Goal: Task Accomplishment & Management: Manage account settings

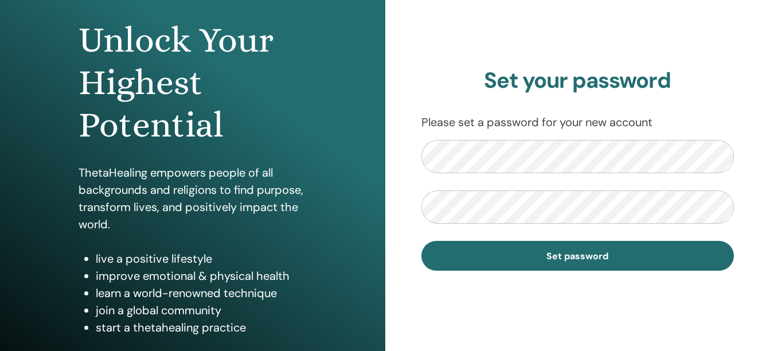
scroll to position [115, 0]
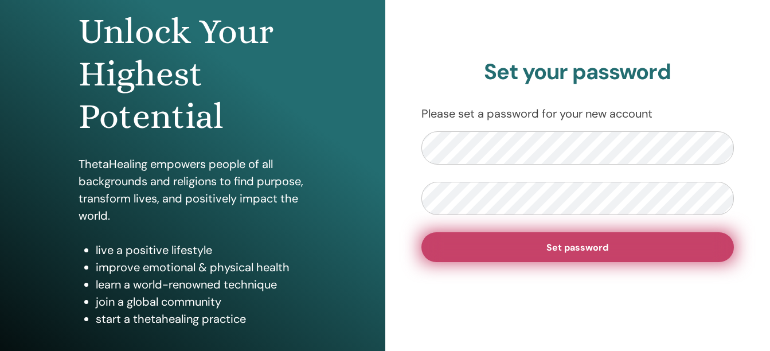
click at [650, 244] on button "Set password" at bounding box center [577, 247] width 313 height 30
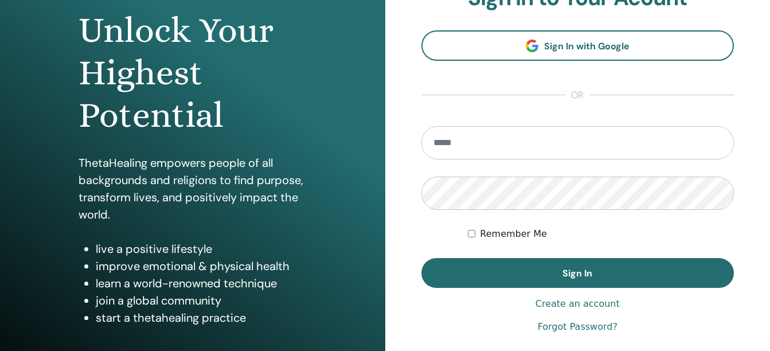
scroll to position [137, 0]
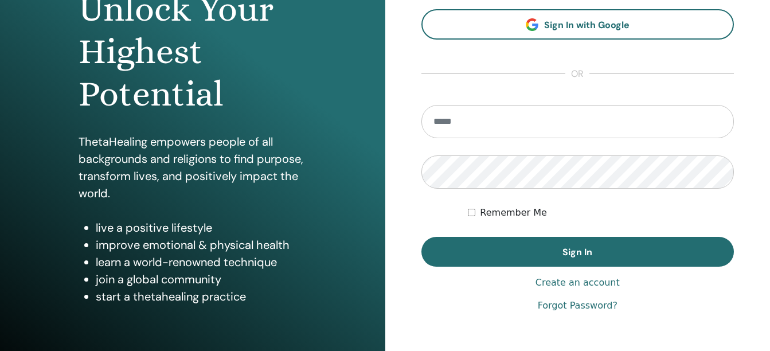
click at [593, 305] on link "Forgot Password?" at bounding box center [578, 306] width 80 height 14
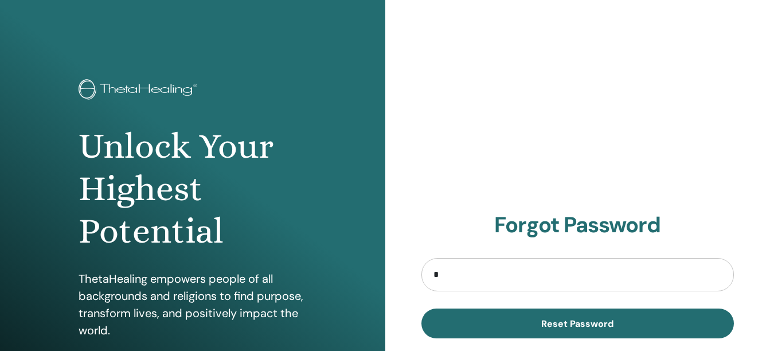
type input "**********"
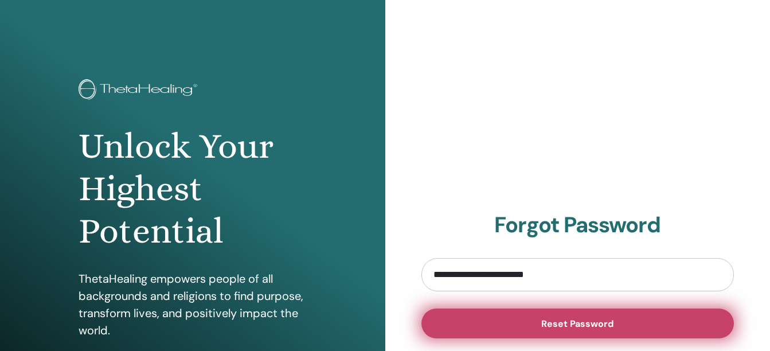
click at [593, 315] on button "Reset Password" at bounding box center [577, 323] width 313 height 30
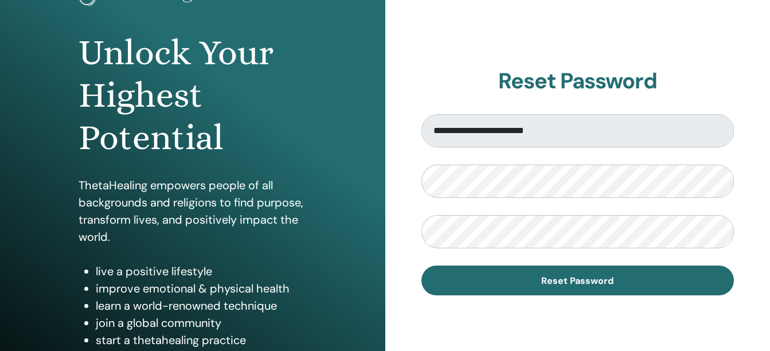
scroll to position [95, 0]
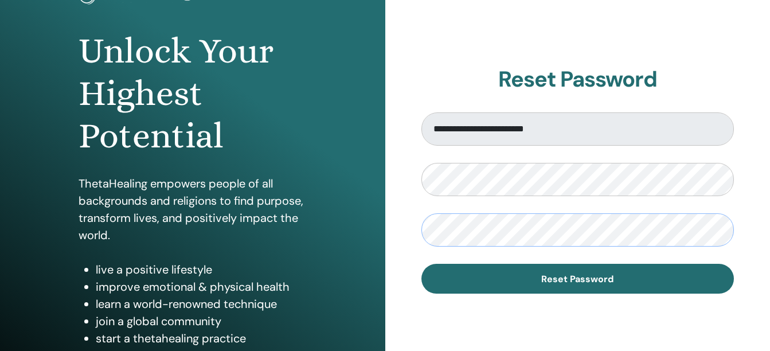
click at [421, 264] on button "Reset Password" at bounding box center [577, 279] width 313 height 30
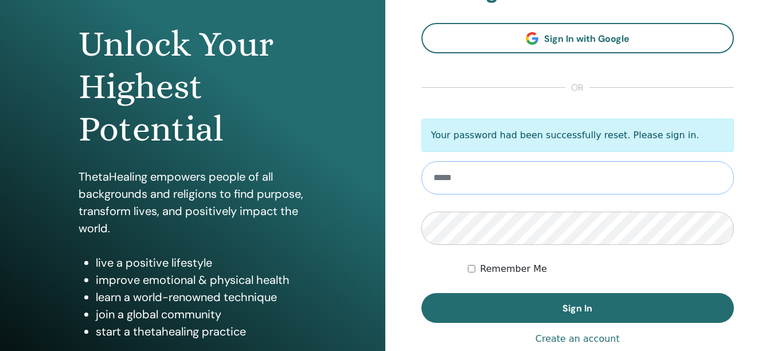
scroll to position [144, 0]
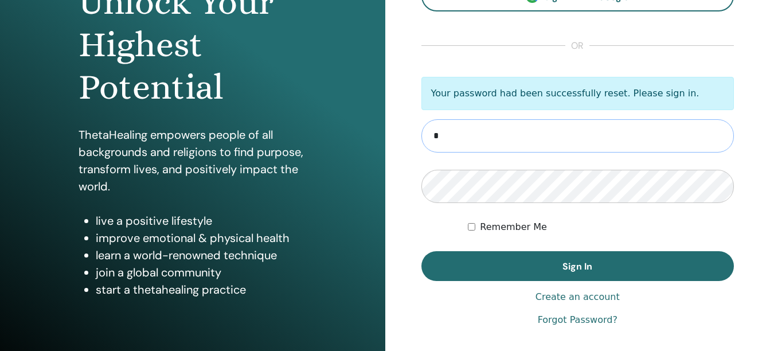
type input "**********"
click at [421, 251] on button "Sign In" at bounding box center [577, 266] width 313 height 30
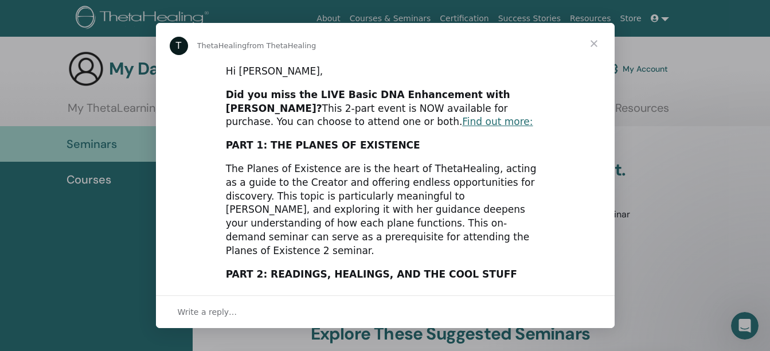
click at [595, 46] on span "Close" at bounding box center [593, 43] width 41 height 41
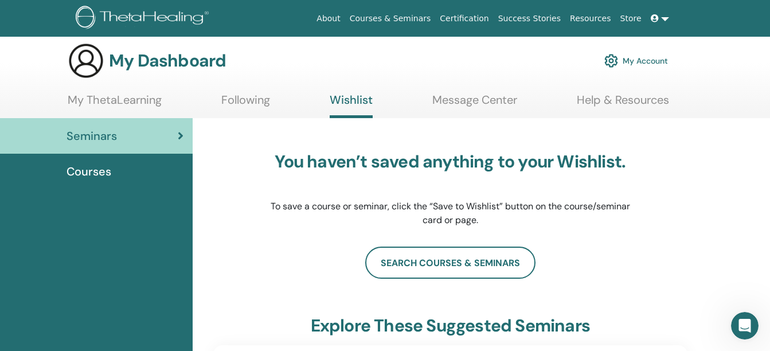
scroll to position [5, 0]
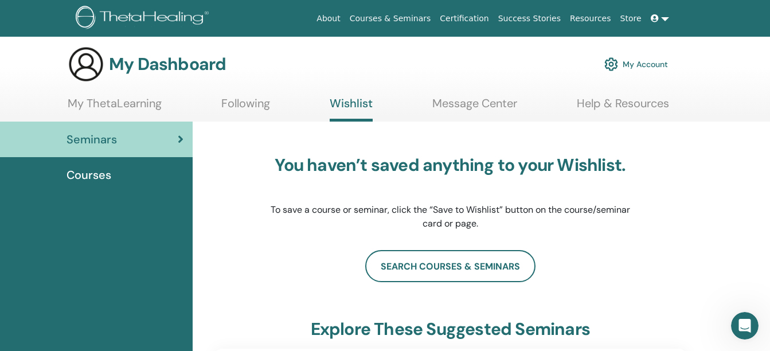
click at [654, 64] on link "My Account" at bounding box center [636, 64] width 64 height 25
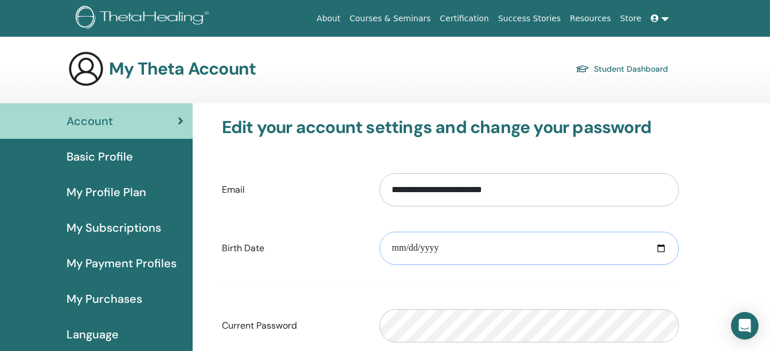
click at [396, 244] on input "date" at bounding box center [528, 248] width 299 height 33
type input "**********"
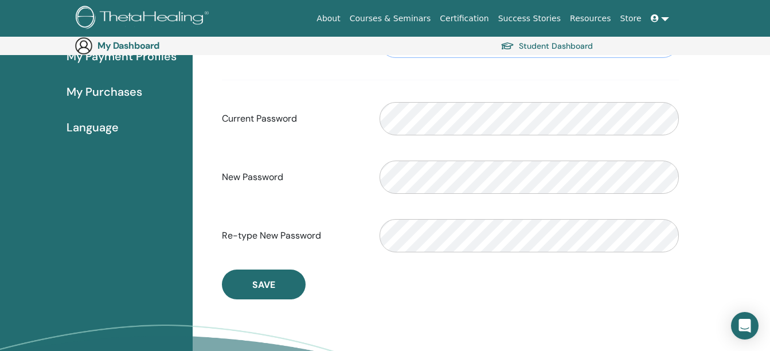
scroll to position [294, 0]
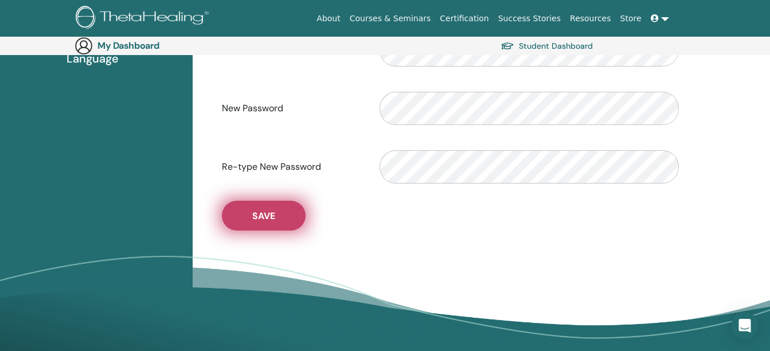
click at [227, 223] on button "Save" at bounding box center [264, 216] width 84 height 30
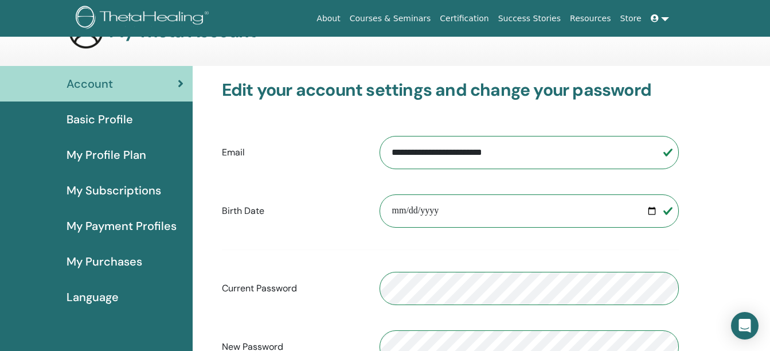
scroll to position [41, 0]
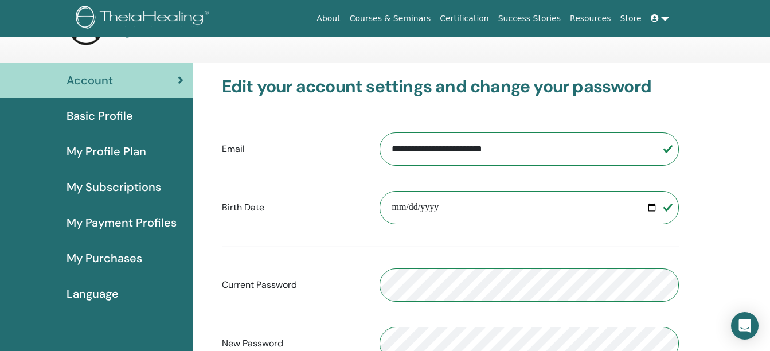
click at [105, 261] on span "My Purchases" at bounding box center [104, 257] width 76 height 17
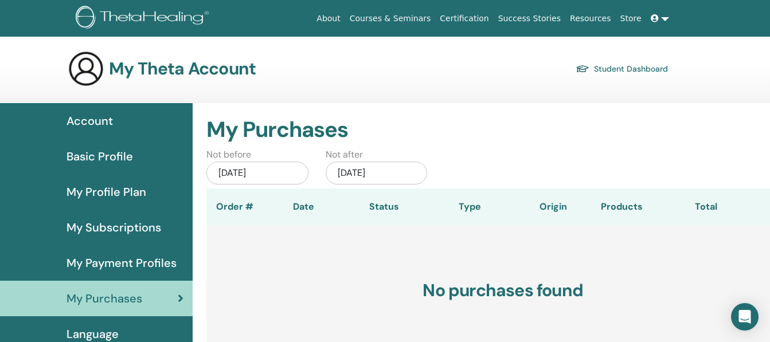
click at [100, 228] on span "My Subscriptions" at bounding box center [113, 227] width 95 height 17
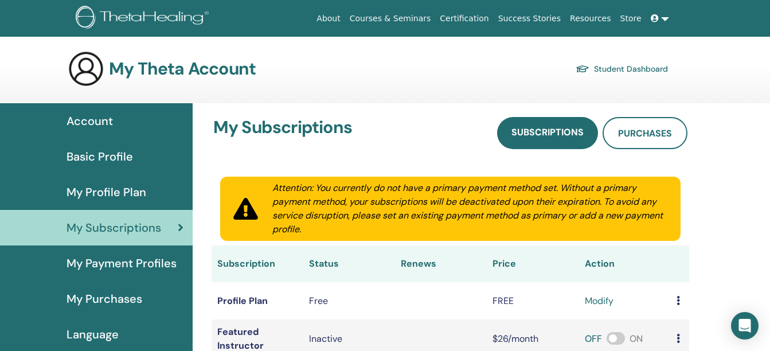
click at [667, 19] on link at bounding box center [660, 18] width 28 height 21
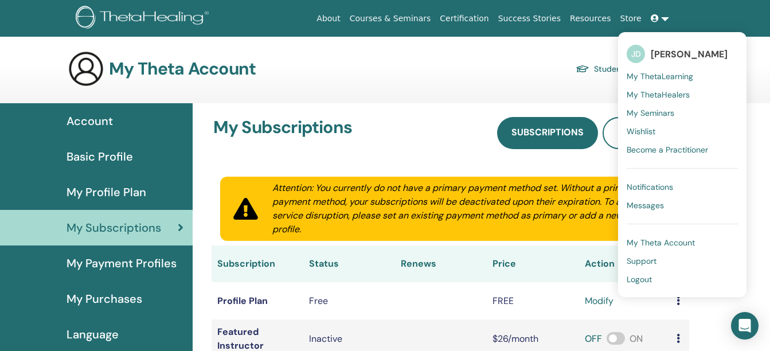
click at [646, 279] on span "Logout" at bounding box center [638, 279] width 25 height 10
